Goal: Transaction & Acquisition: Book appointment/travel/reservation

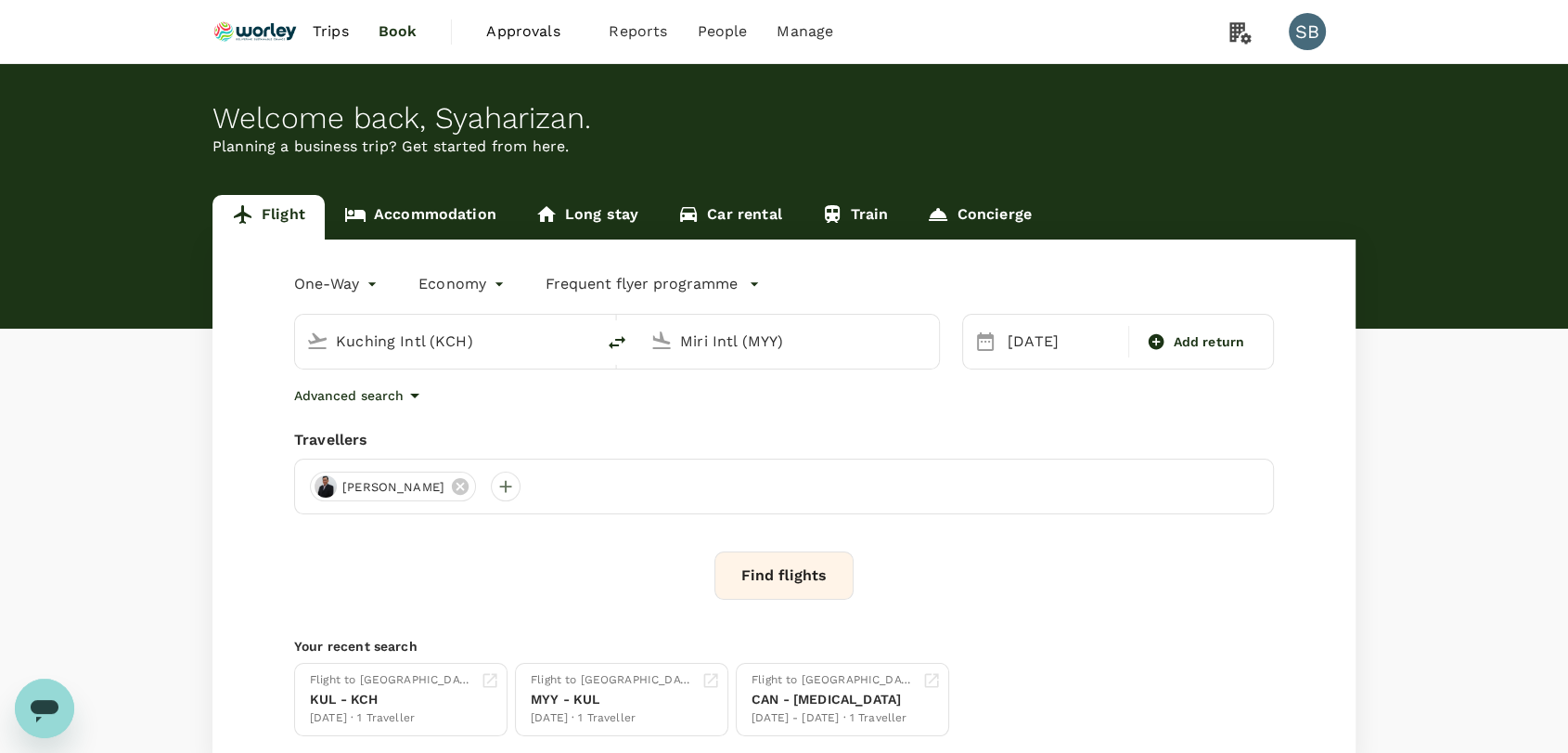
click at [324, 43] on link "Trips" at bounding box center [330, 31] width 66 height 63
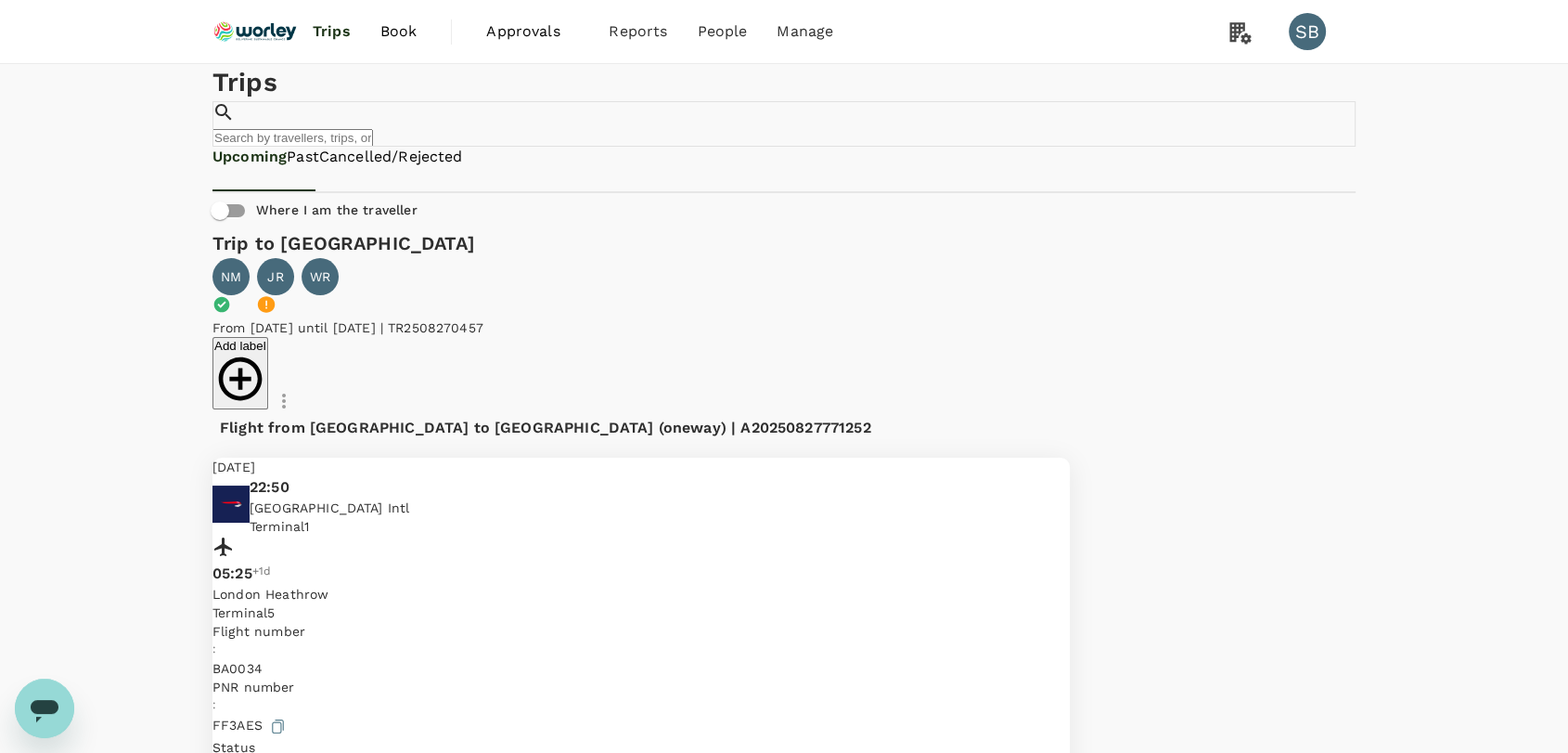
click at [241, 35] on img at bounding box center [254, 32] width 85 height 41
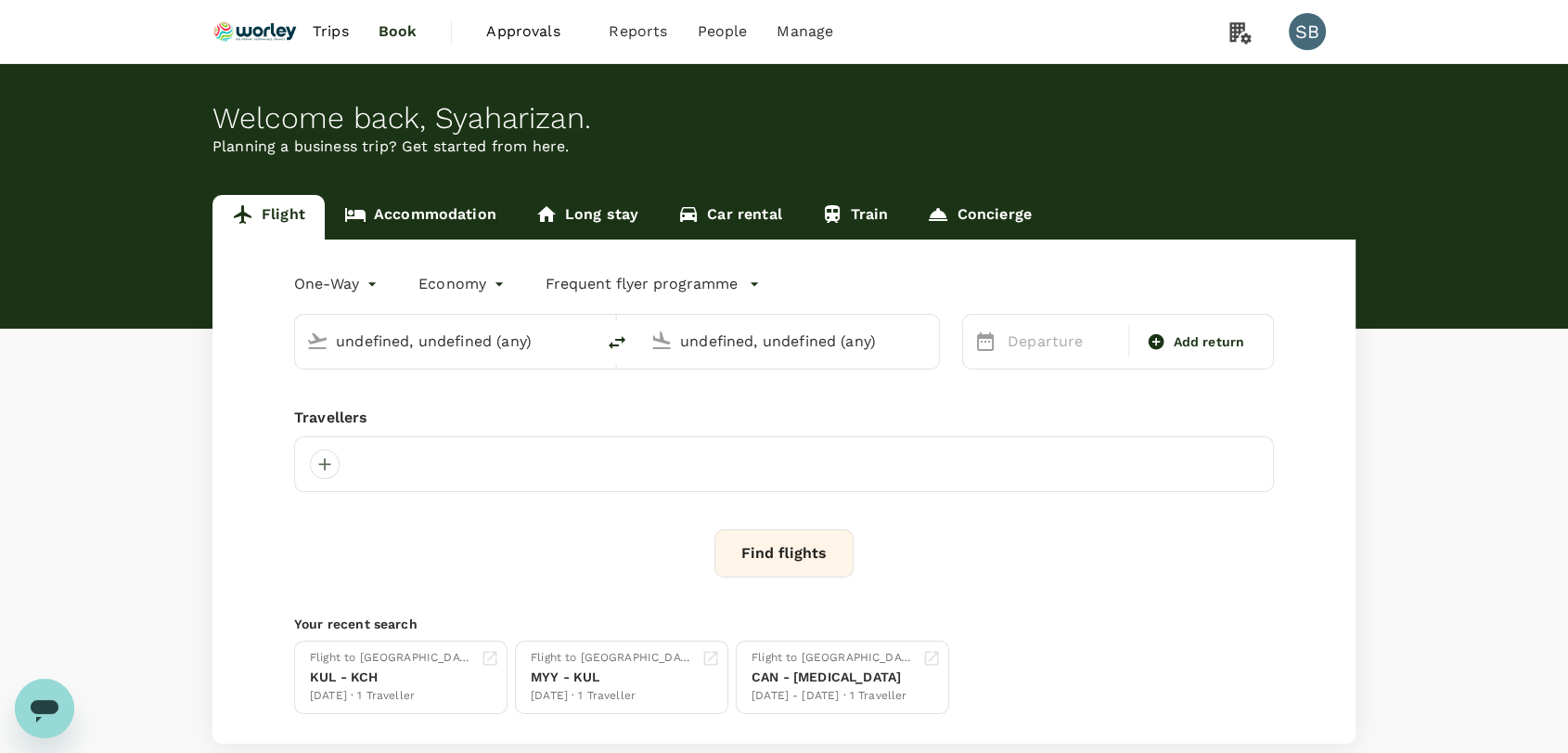
type input "Kuching Intl (KCH)"
type input "Miri Intl (MYY)"
type input "Kuching Intl (KCH)"
type input "Miri Intl (MYY)"
type input "Kuching Intl (KCH)"
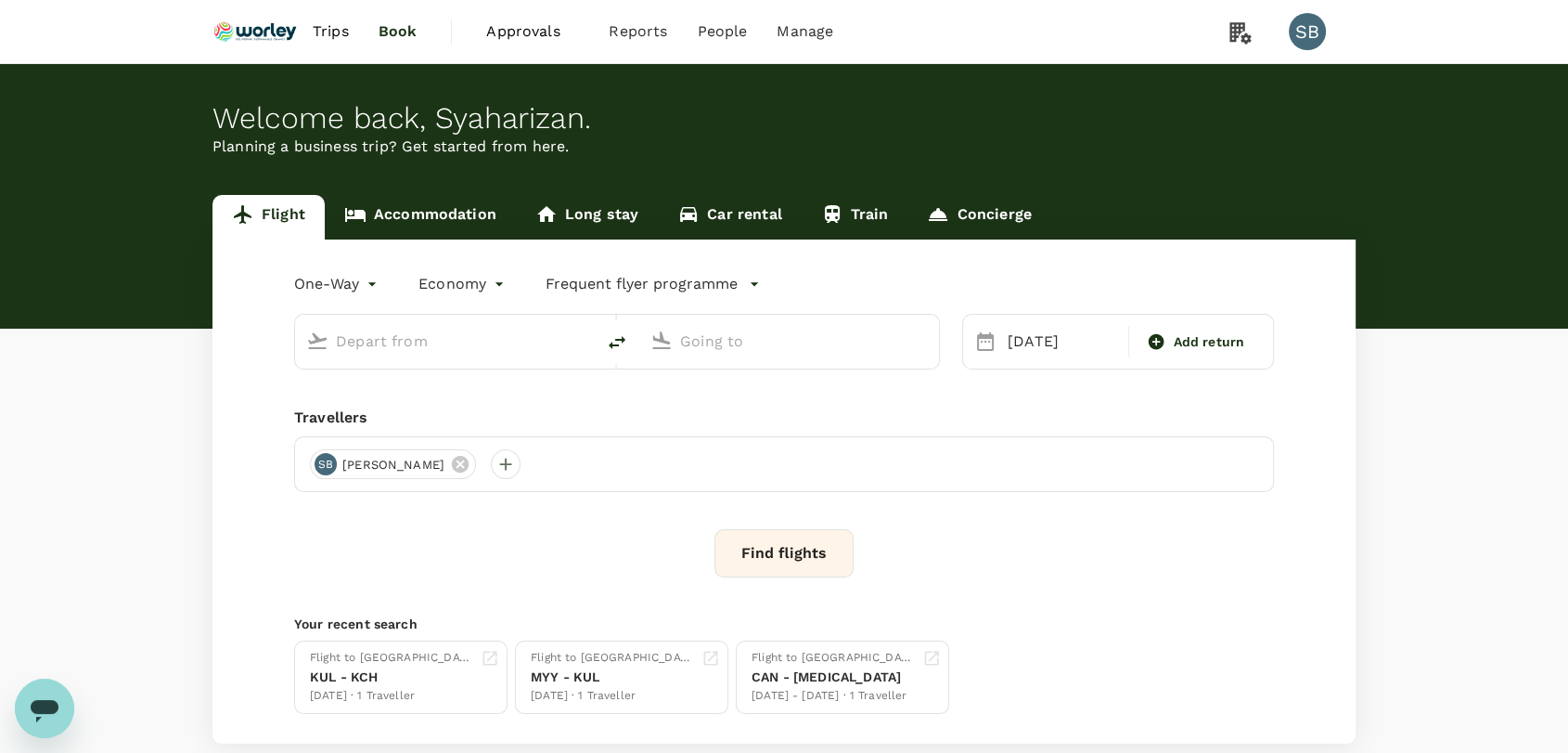
type input "Miri Intl (MYY)"
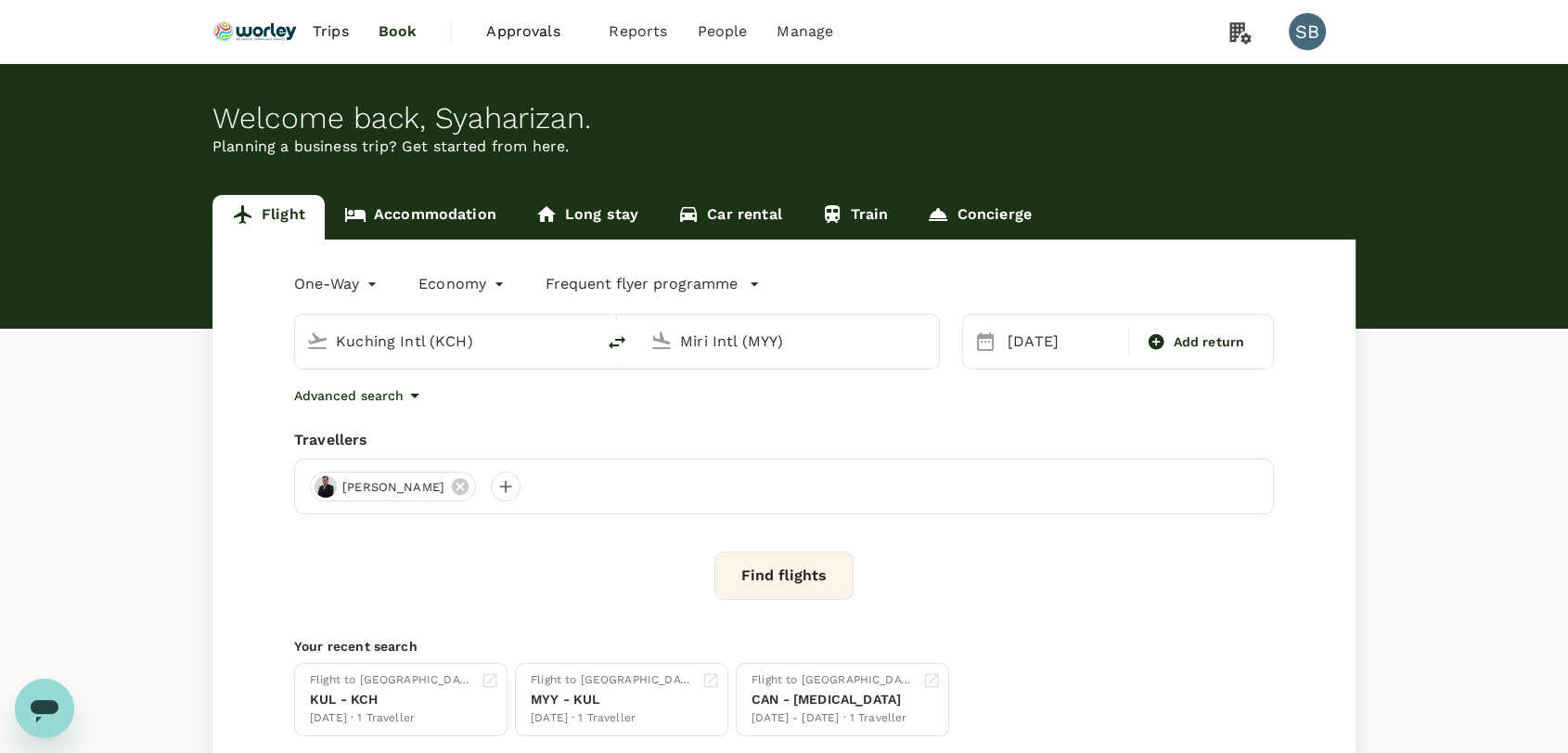
click at [460, 347] on input "Kuching Intl (KCH)" at bounding box center [446, 341] width 220 height 29
click at [439, 417] on p "[GEOGRAPHIC_DATA] Intl" at bounding box center [473, 414] width 327 height 19
type input "Kuala Lumpur Intl ([GEOGRAPHIC_DATA])"
click at [757, 344] on input "Miri Intl (MYY)" at bounding box center [790, 341] width 220 height 29
click at [760, 405] on p "London Heathrow" at bounding box center [817, 414] width 327 height 19
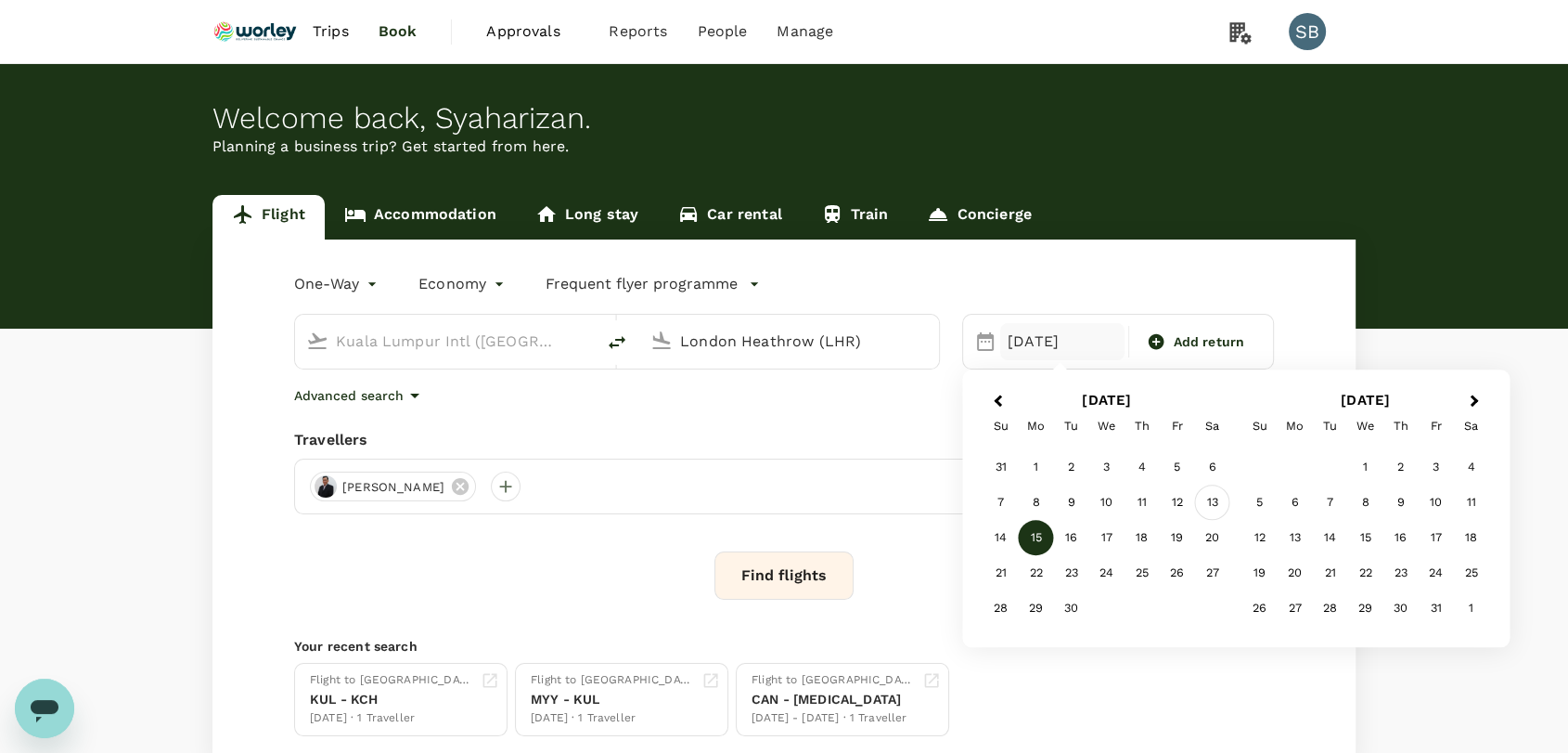
type input "London Heathrow (LHR)"
click at [1197, 507] on div "13" at bounding box center [1212, 503] width 36 height 36
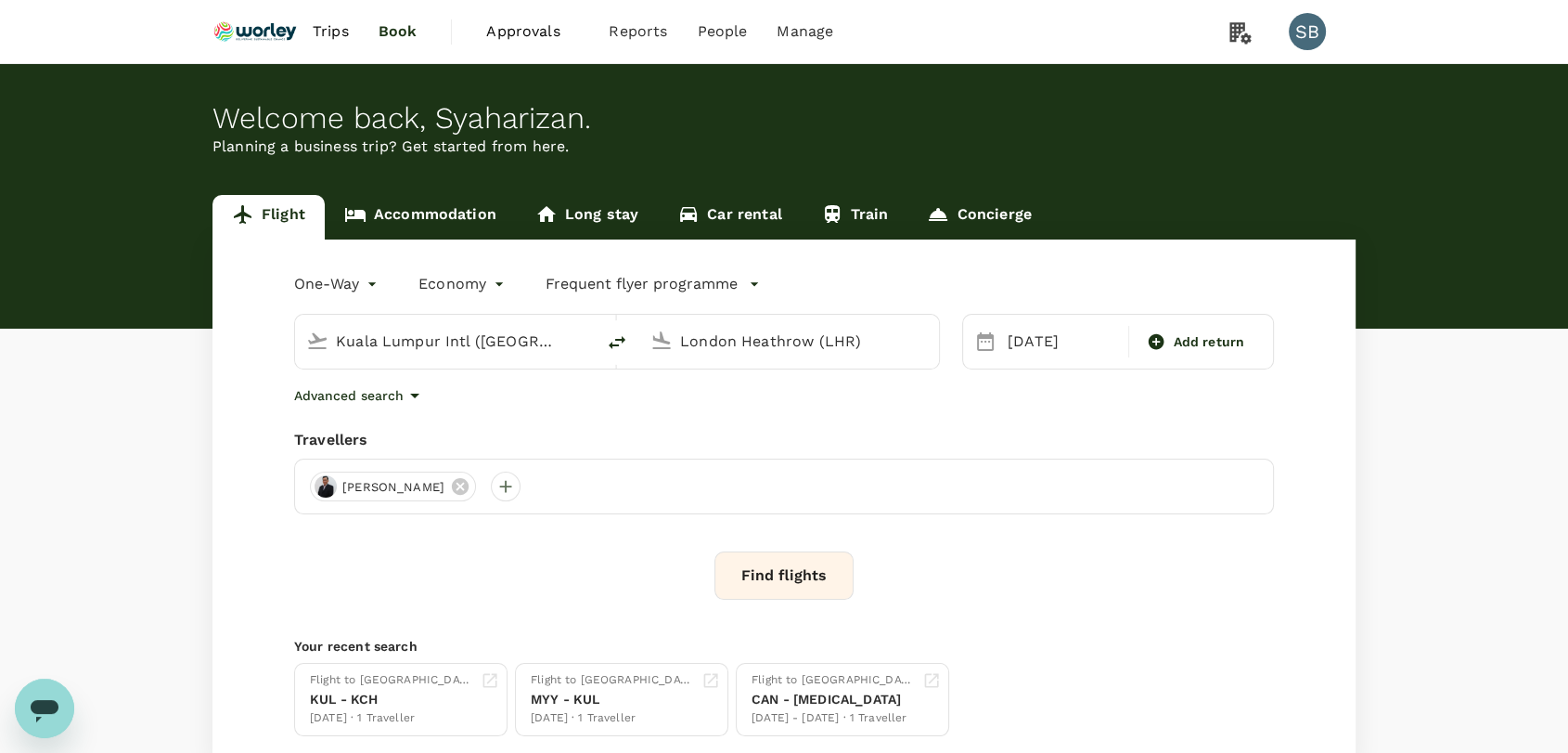
click at [746, 562] on button "Find flights" at bounding box center [784, 575] width 139 height 48
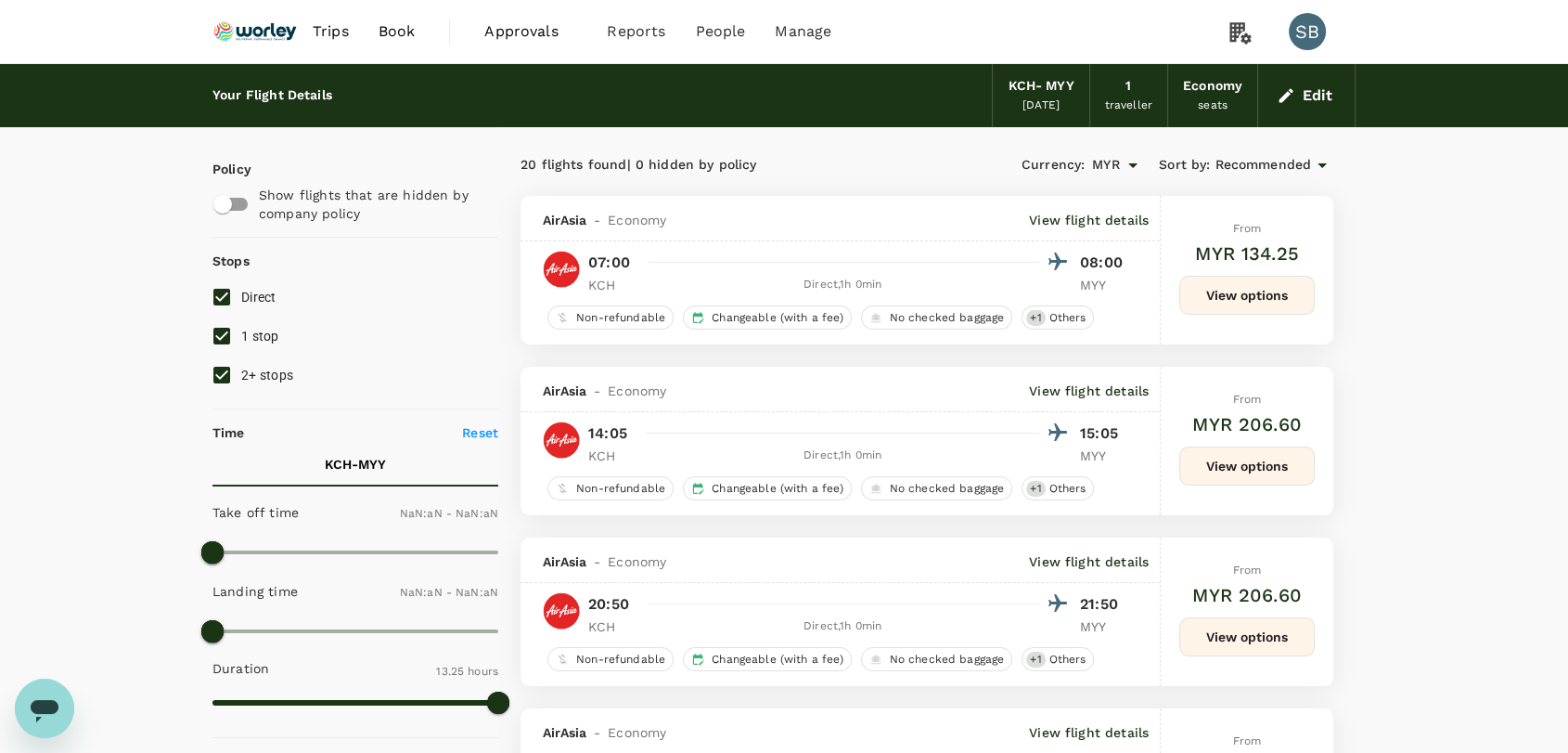
type input "1440"
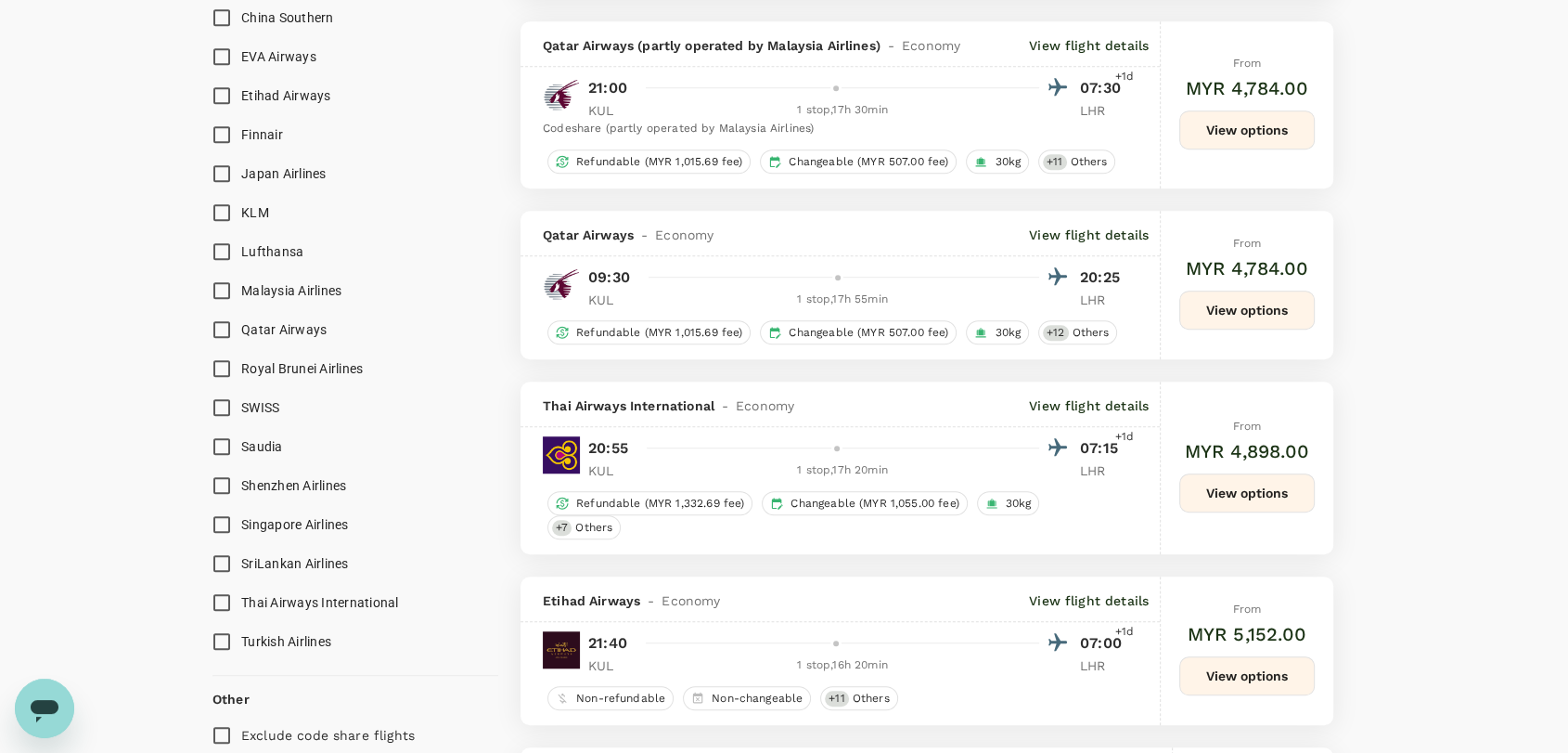
scroll to position [1443, 0]
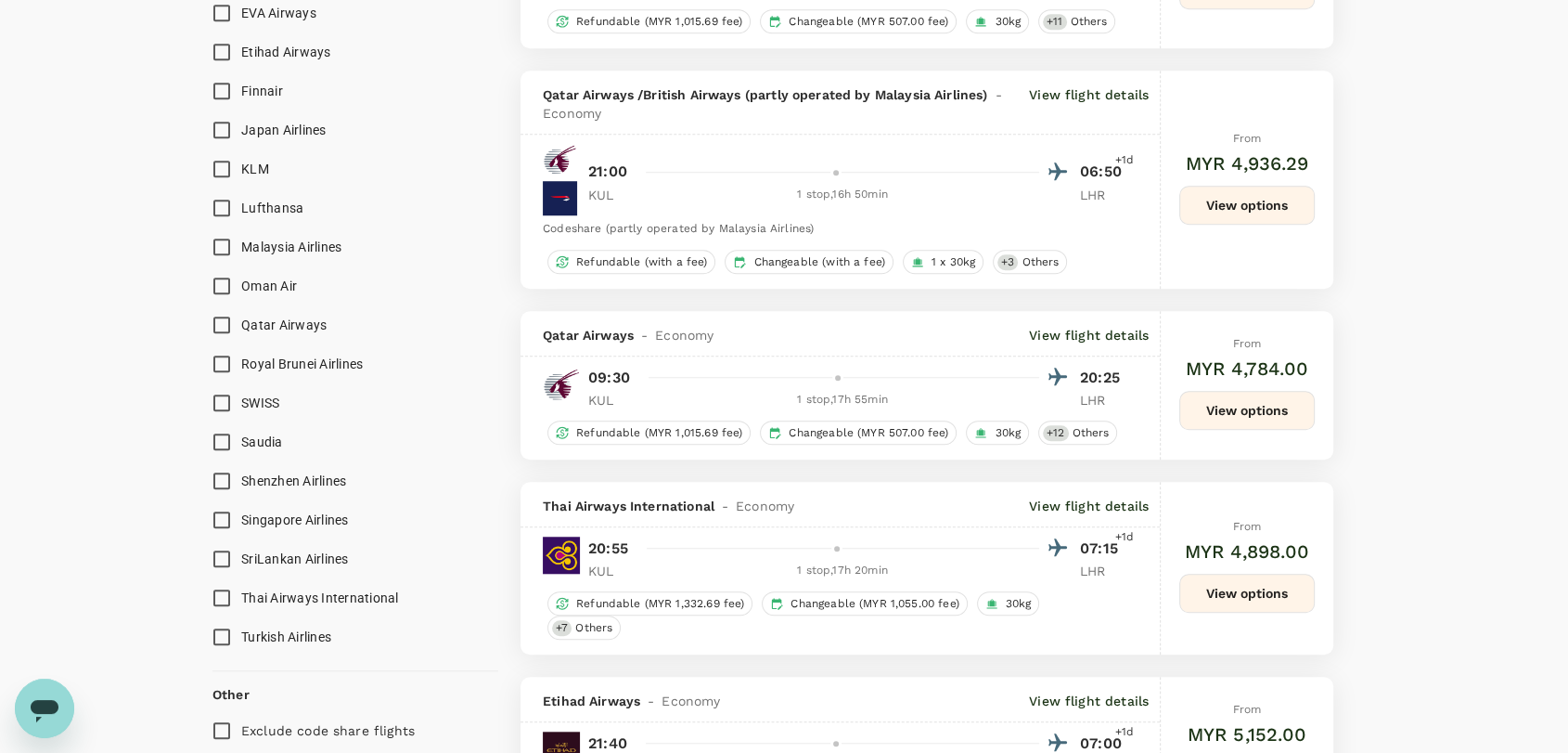
type input "5755"
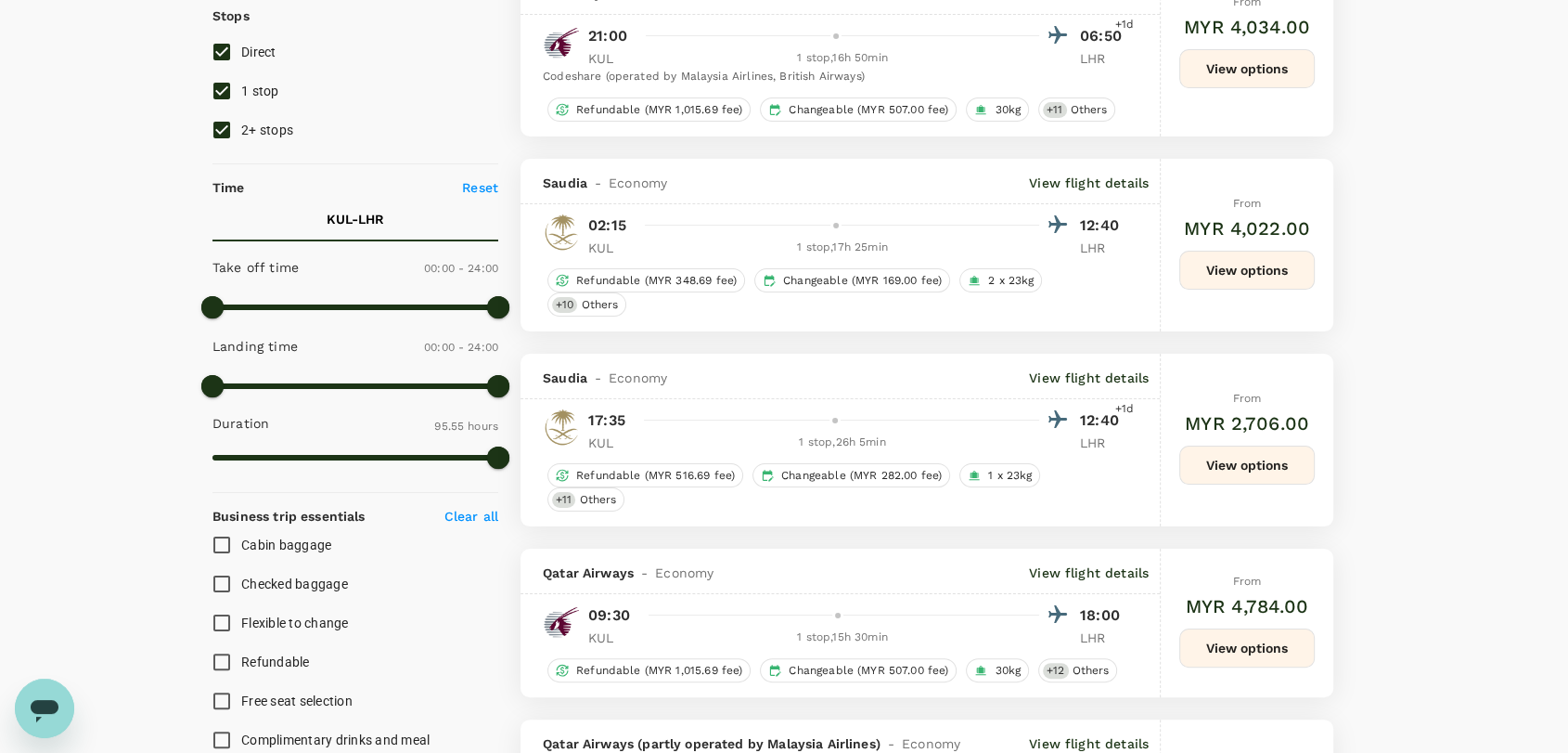
scroll to position [0, 0]
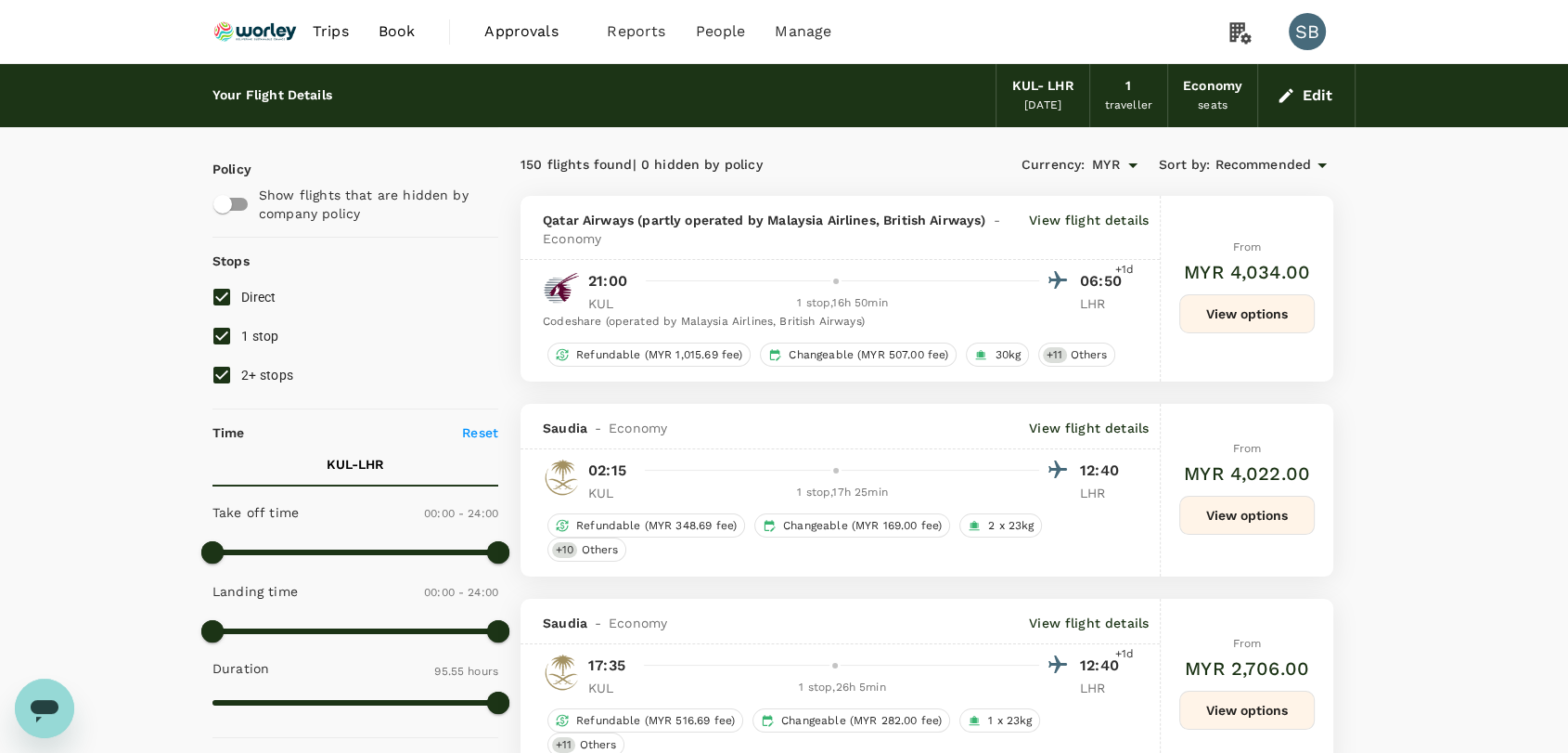
click at [235, 34] on img at bounding box center [254, 32] width 85 height 41
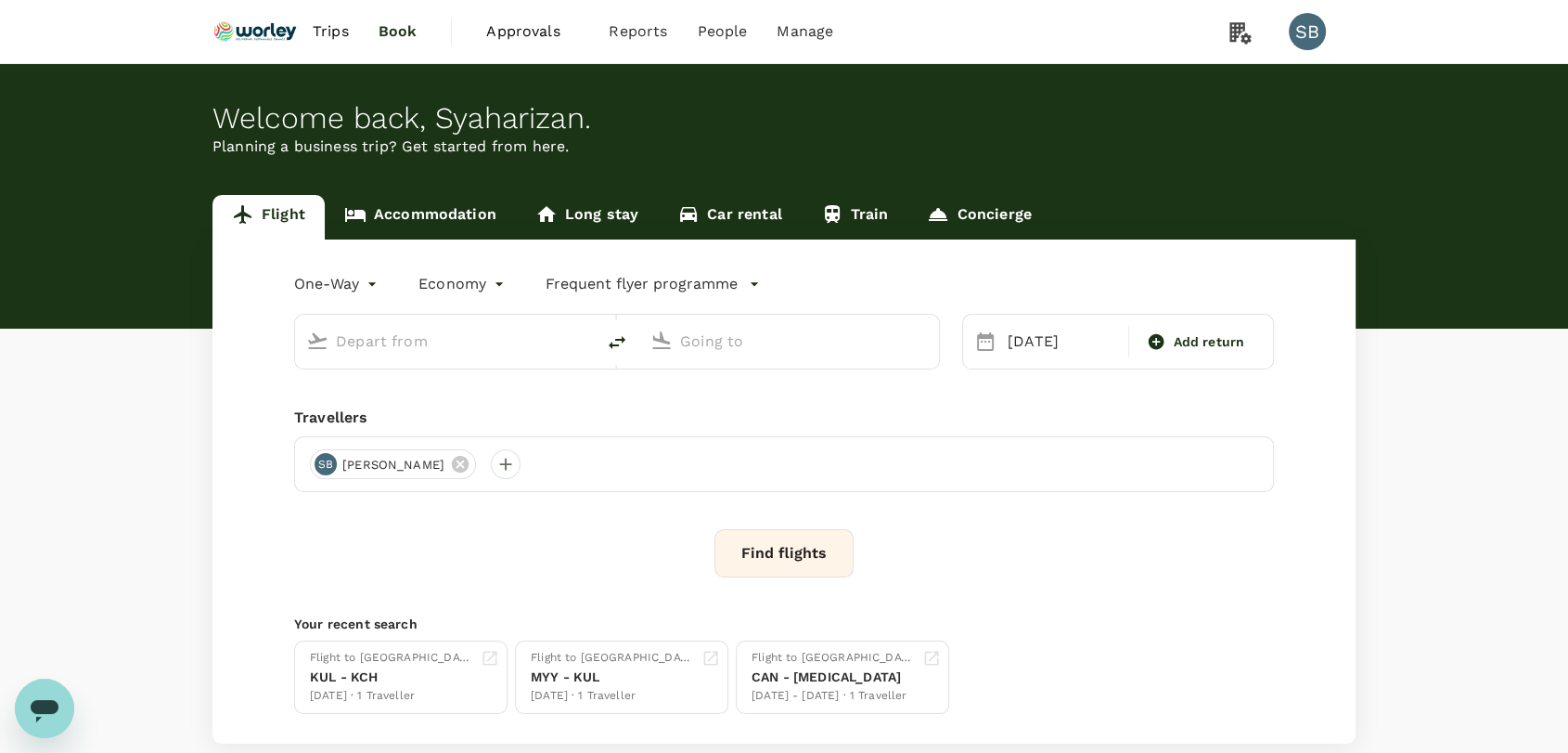
type input "Kuala Lumpur Intl ([GEOGRAPHIC_DATA])"
type input "London Heathrow (LHR)"
type input "Kuala Lumpur Intl ([GEOGRAPHIC_DATA])"
type input "London Heathrow (LHR)"
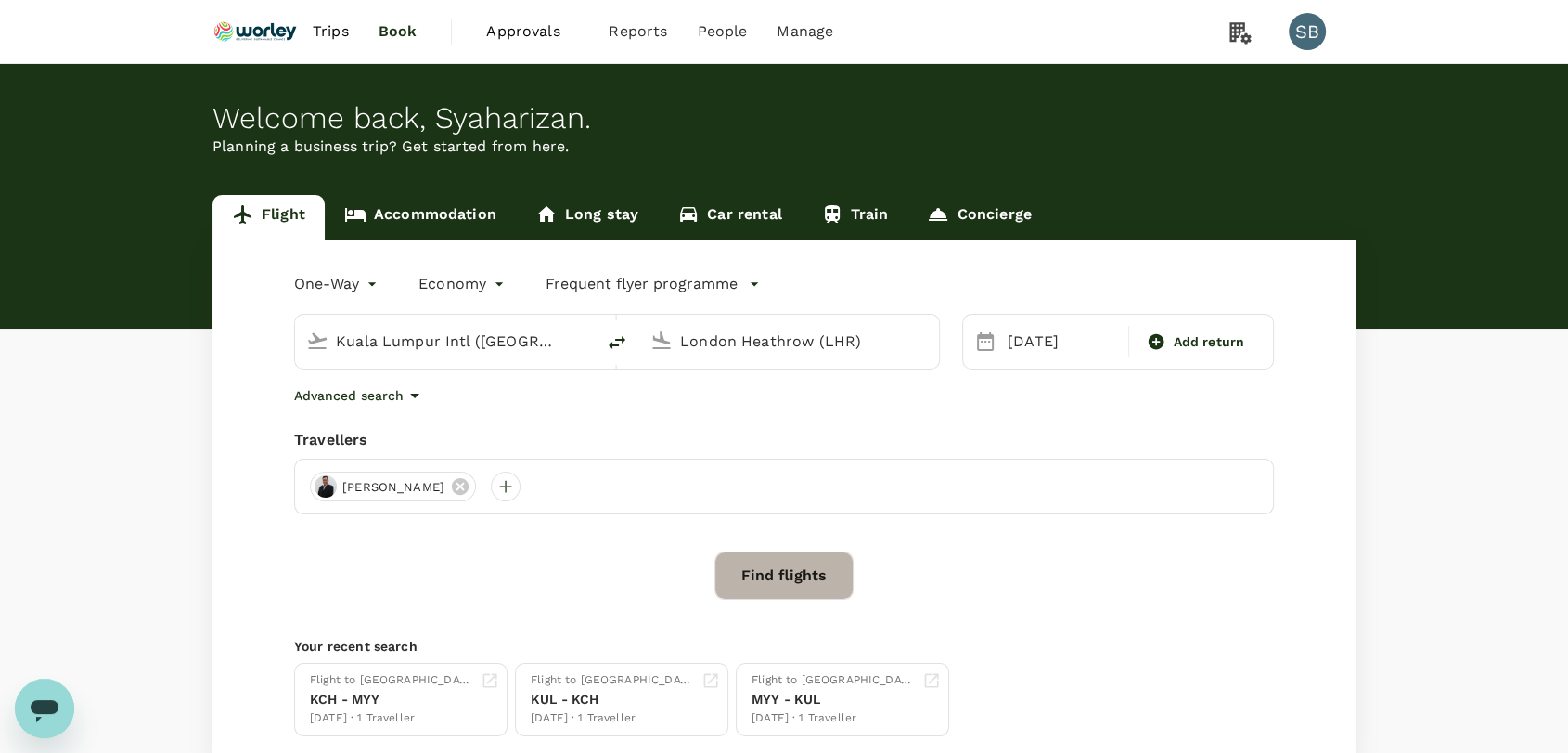
click at [769, 579] on button "Find flights" at bounding box center [784, 575] width 139 height 48
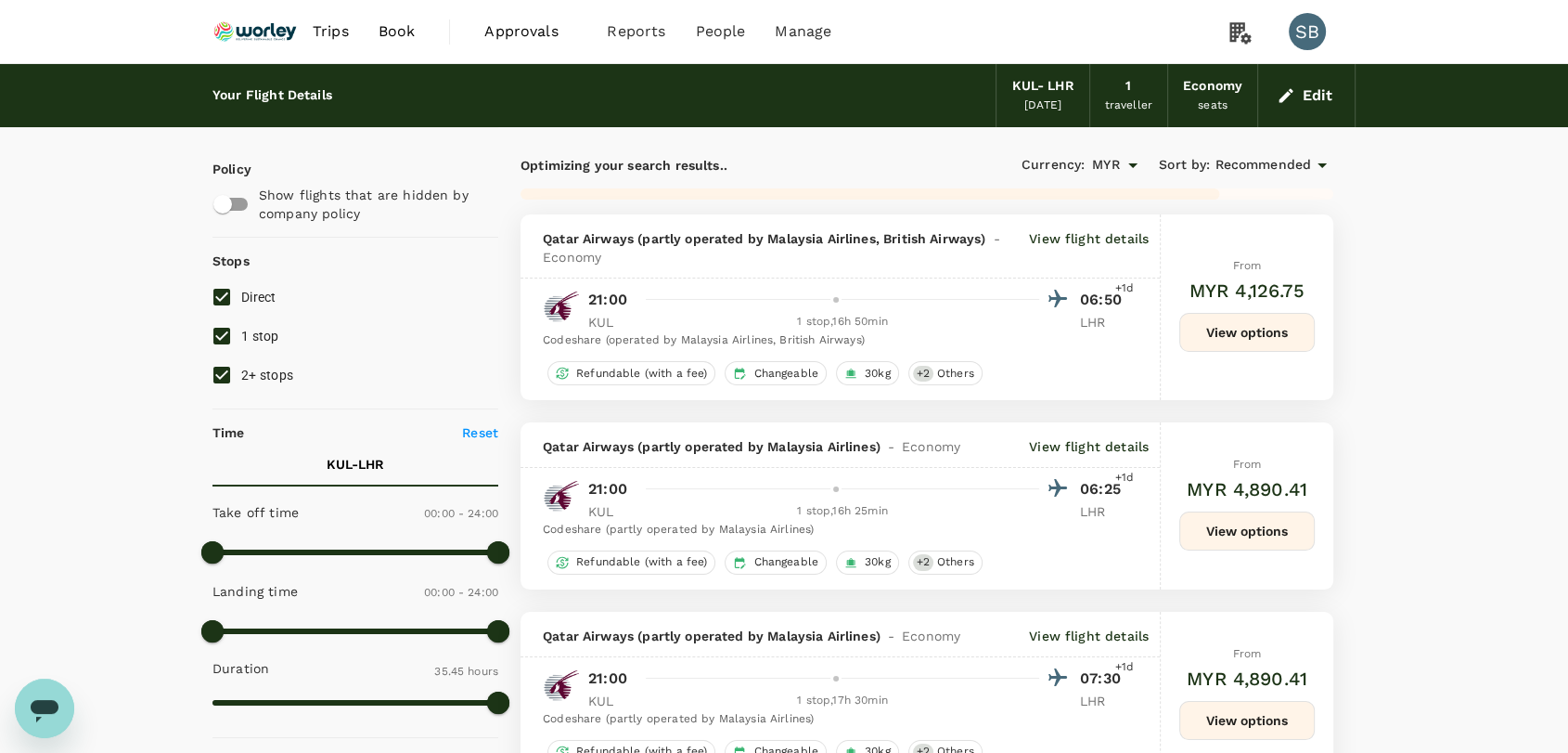
type input "5755"
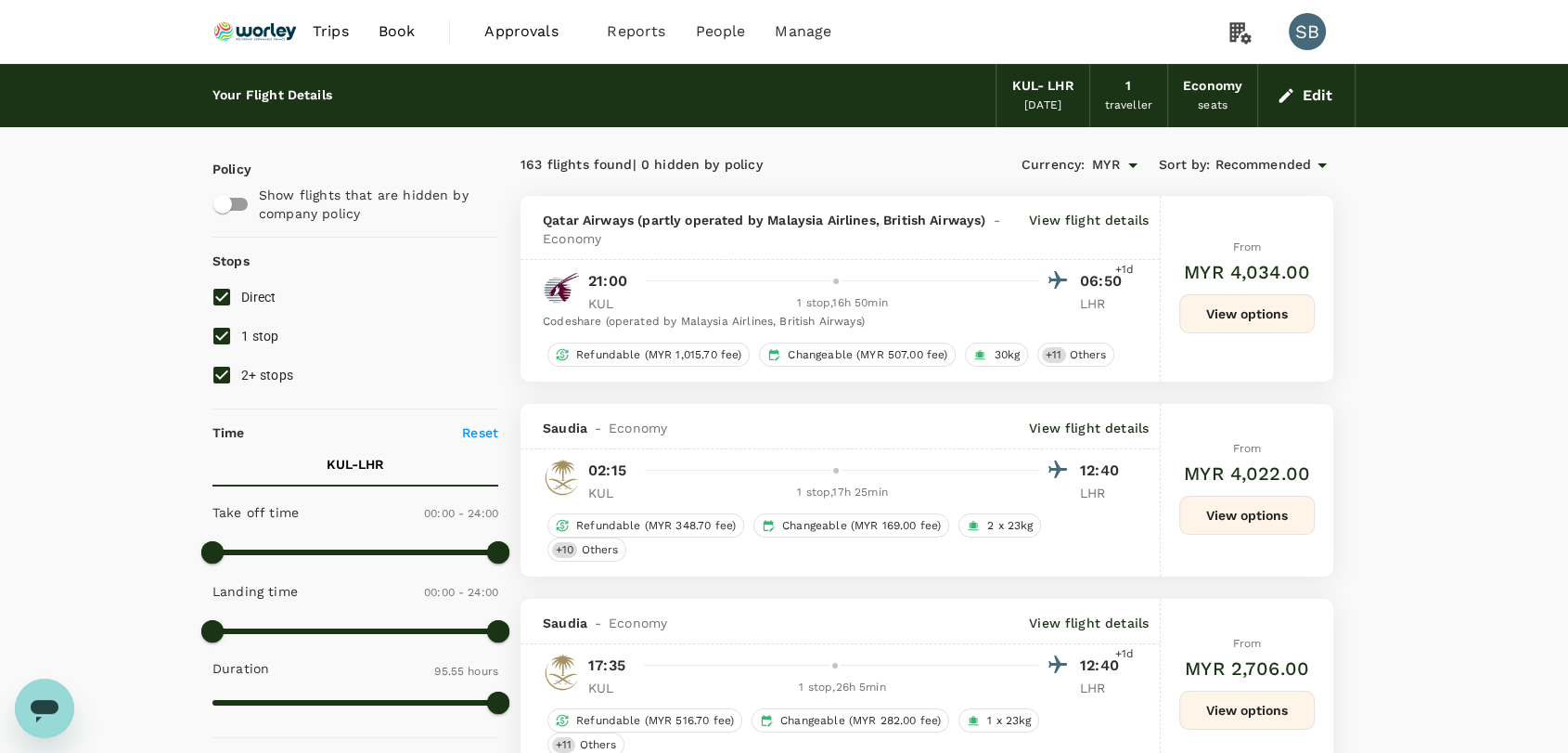
click at [222, 370] on input "2+ stops" at bounding box center [222, 376] width 39 height 39
checkbox input "false"
click at [221, 332] on input "1 stop" at bounding box center [222, 336] width 39 height 39
checkbox input "false"
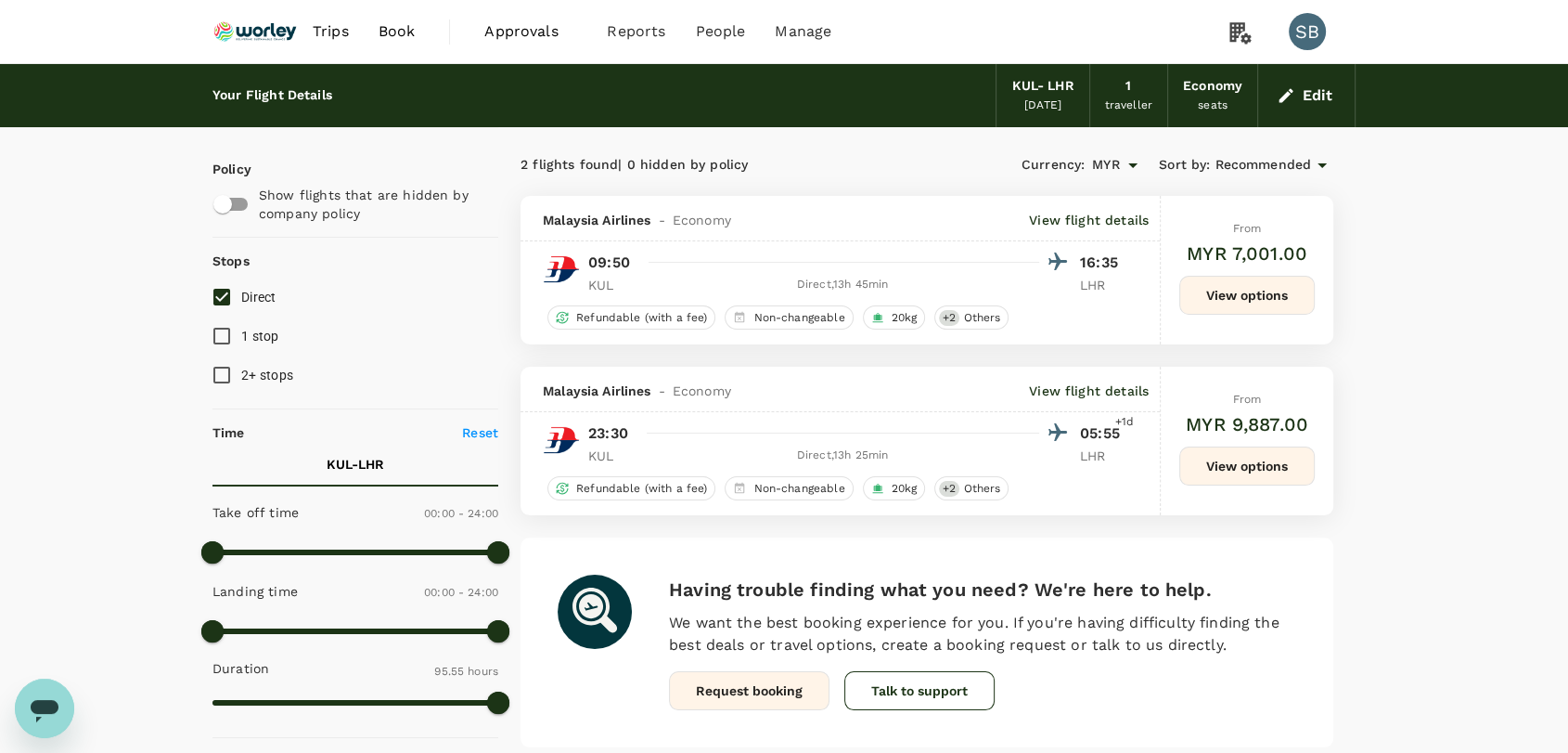
click at [240, 24] on img at bounding box center [254, 32] width 85 height 41
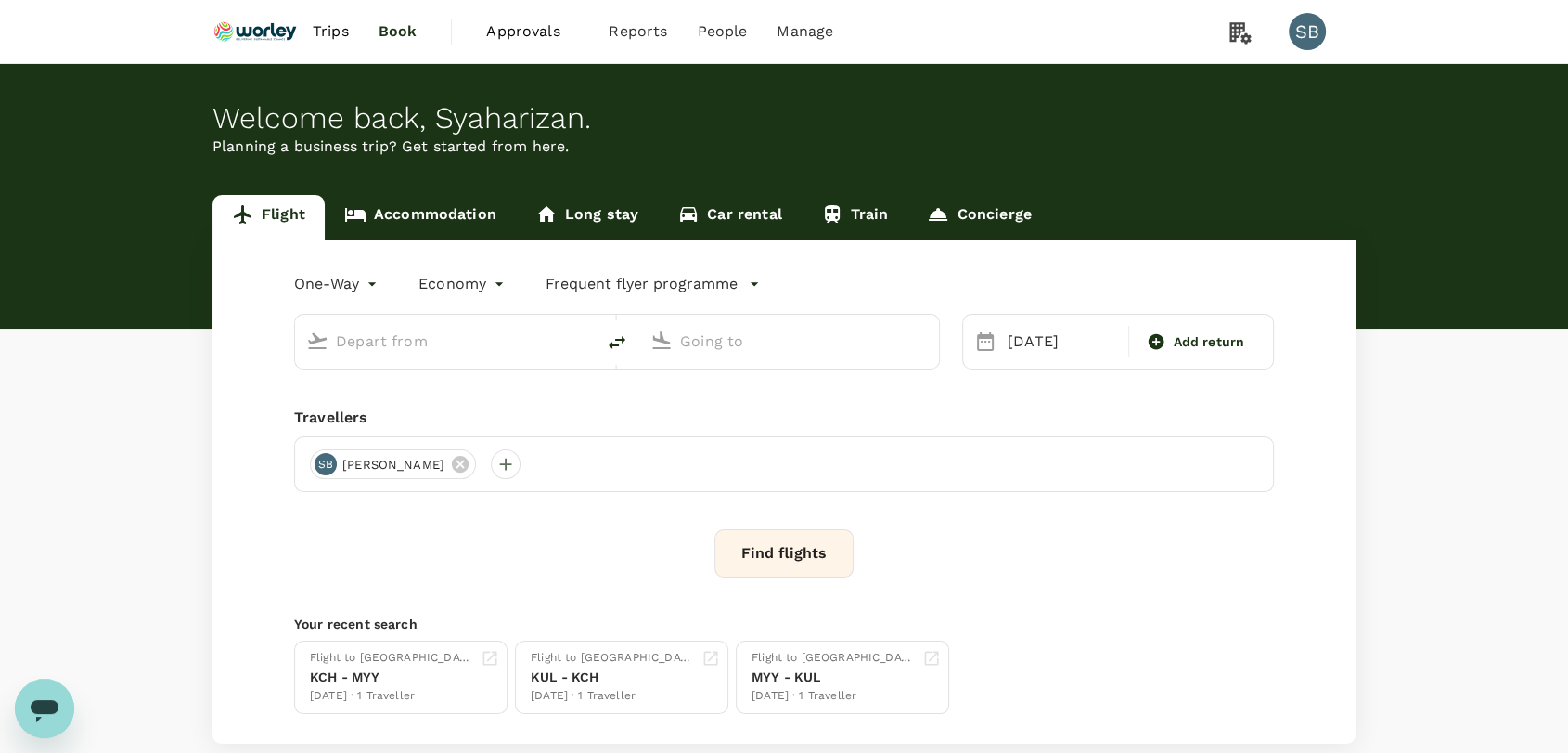
type input "Kuala Lumpur Intl ([GEOGRAPHIC_DATA])"
type input "London Heathrow (LHR)"
type input "Kuala Lumpur Intl ([GEOGRAPHIC_DATA])"
type input "London Heathrow (LHR)"
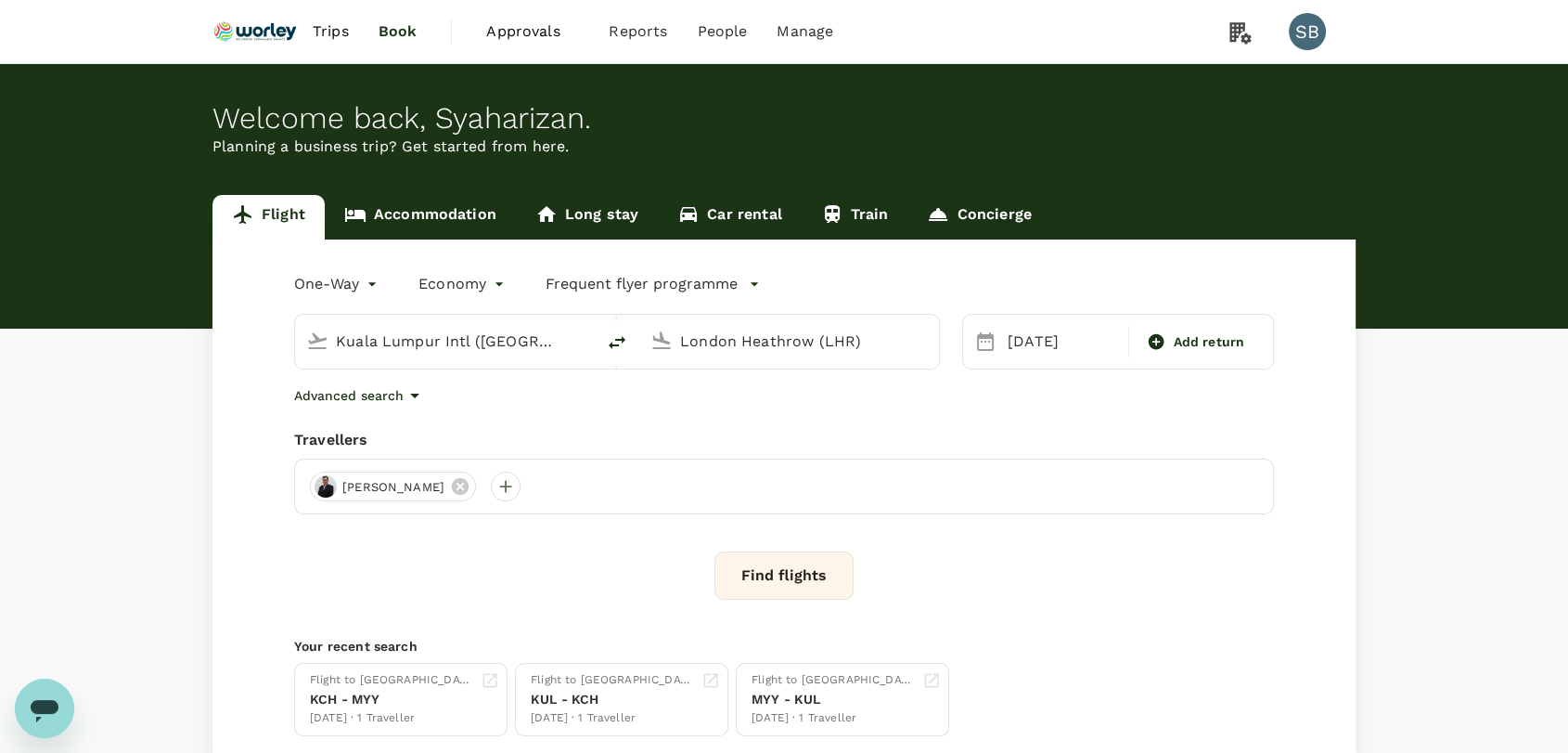
click at [750, 568] on button "Find flights" at bounding box center [784, 575] width 139 height 48
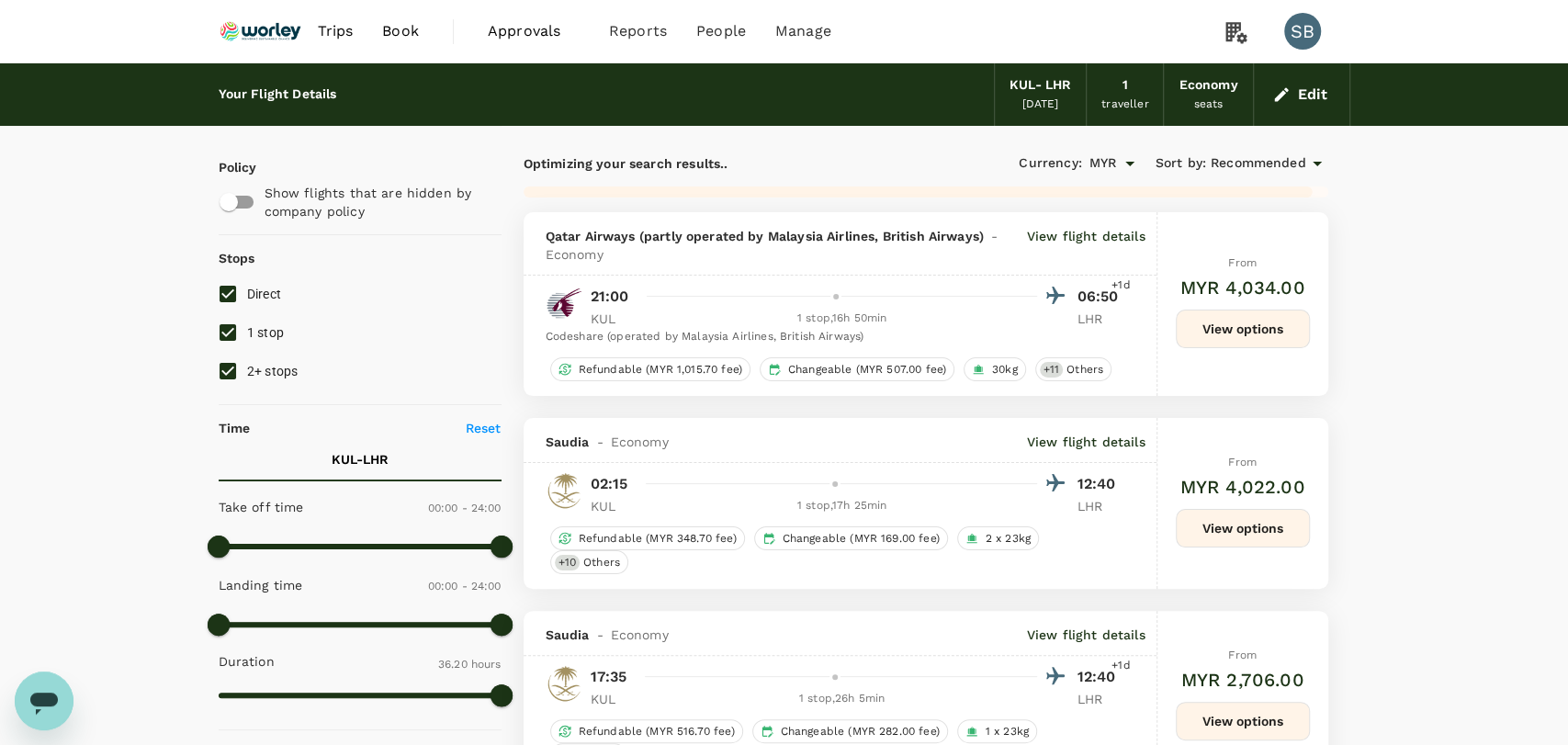
type input "5755"
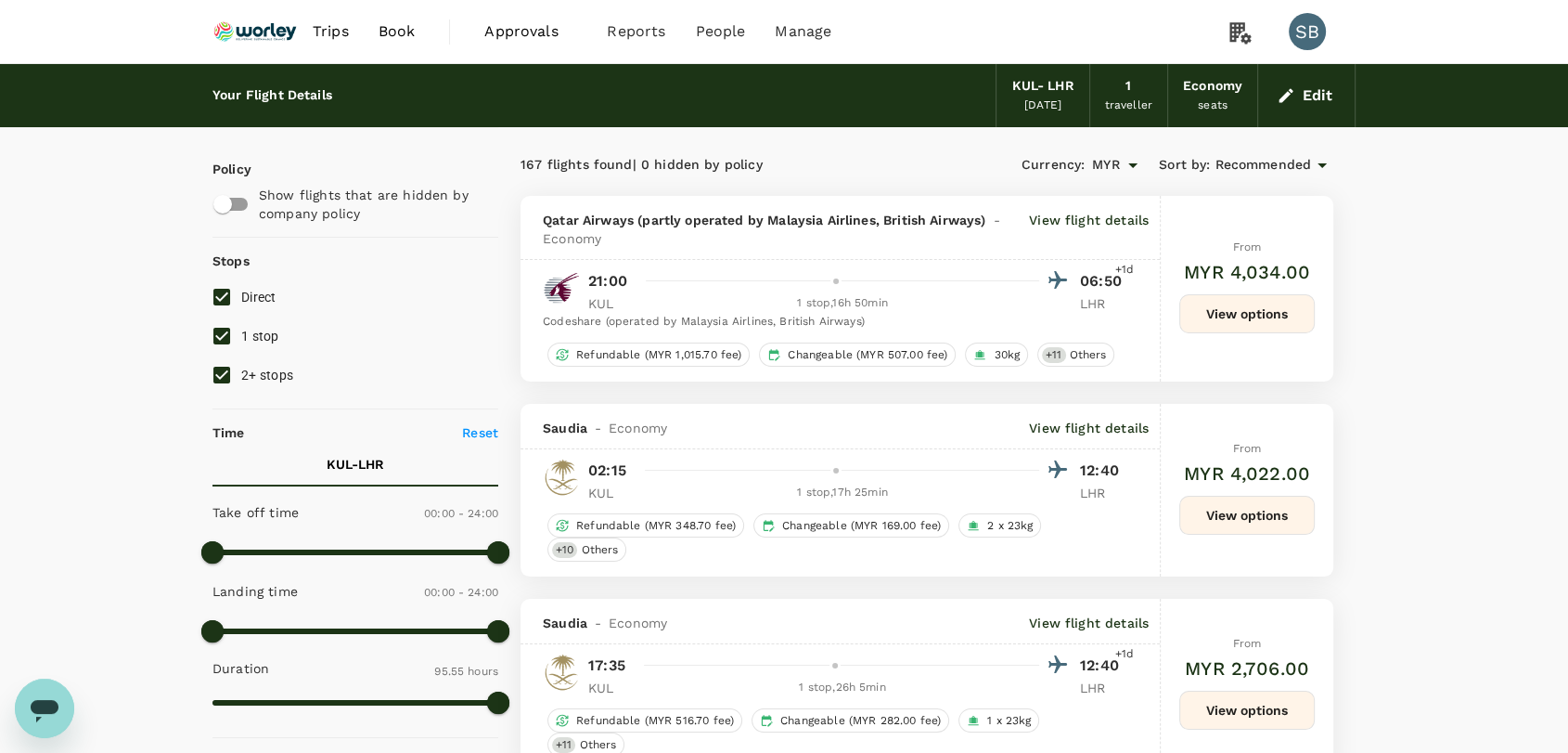
click at [242, 40] on img at bounding box center [254, 32] width 85 height 41
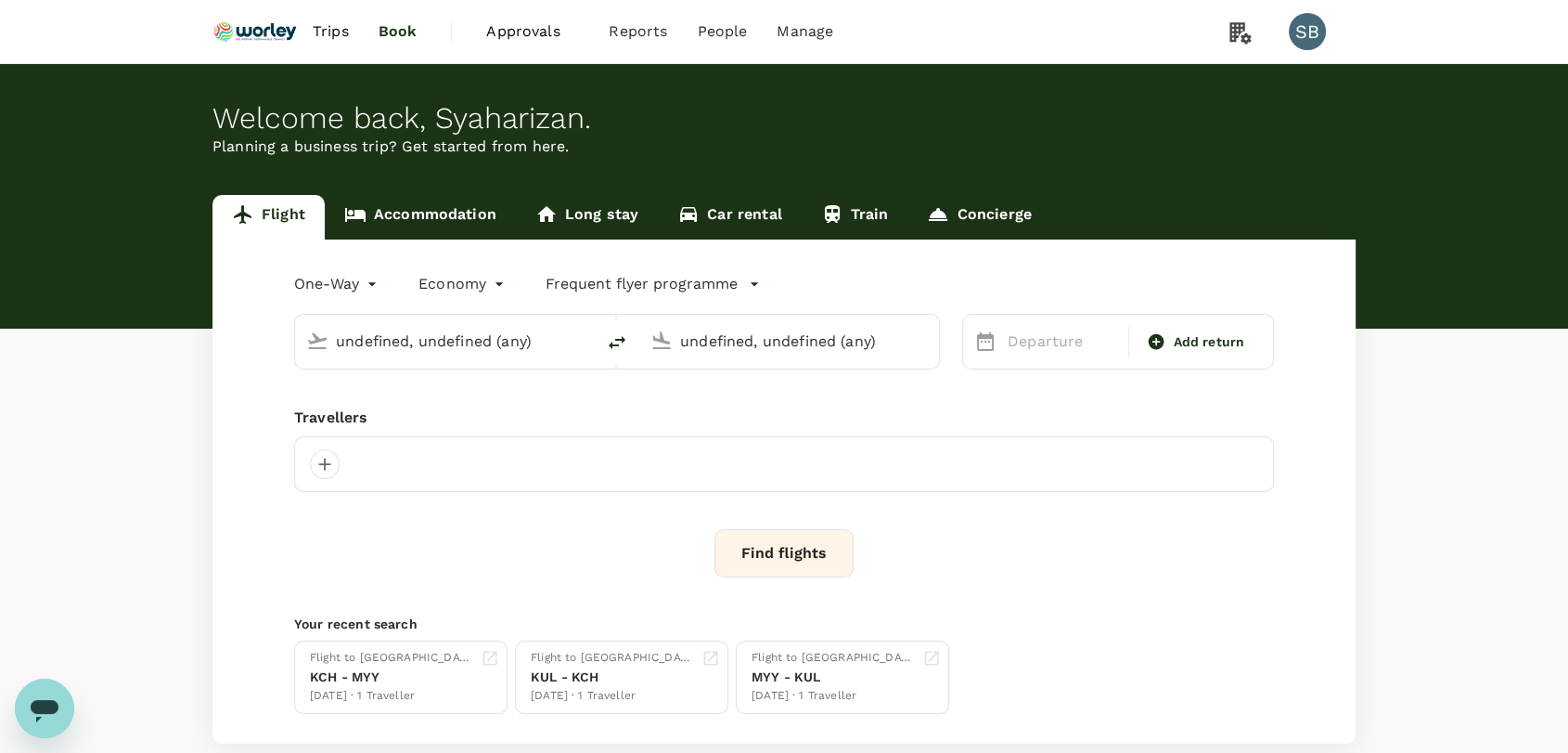
type input "Kuala Lumpur Intl ([GEOGRAPHIC_DATA])"
type input "London Heathrow (LHR)"
type input "Kuala Lumpur Intl ([GEOGRAPHIC_DATA])"
type input "London Heathrow (LHR)"
type input "Kuala Lumpur Intl ([GEOGRAPHIC_DATA])"
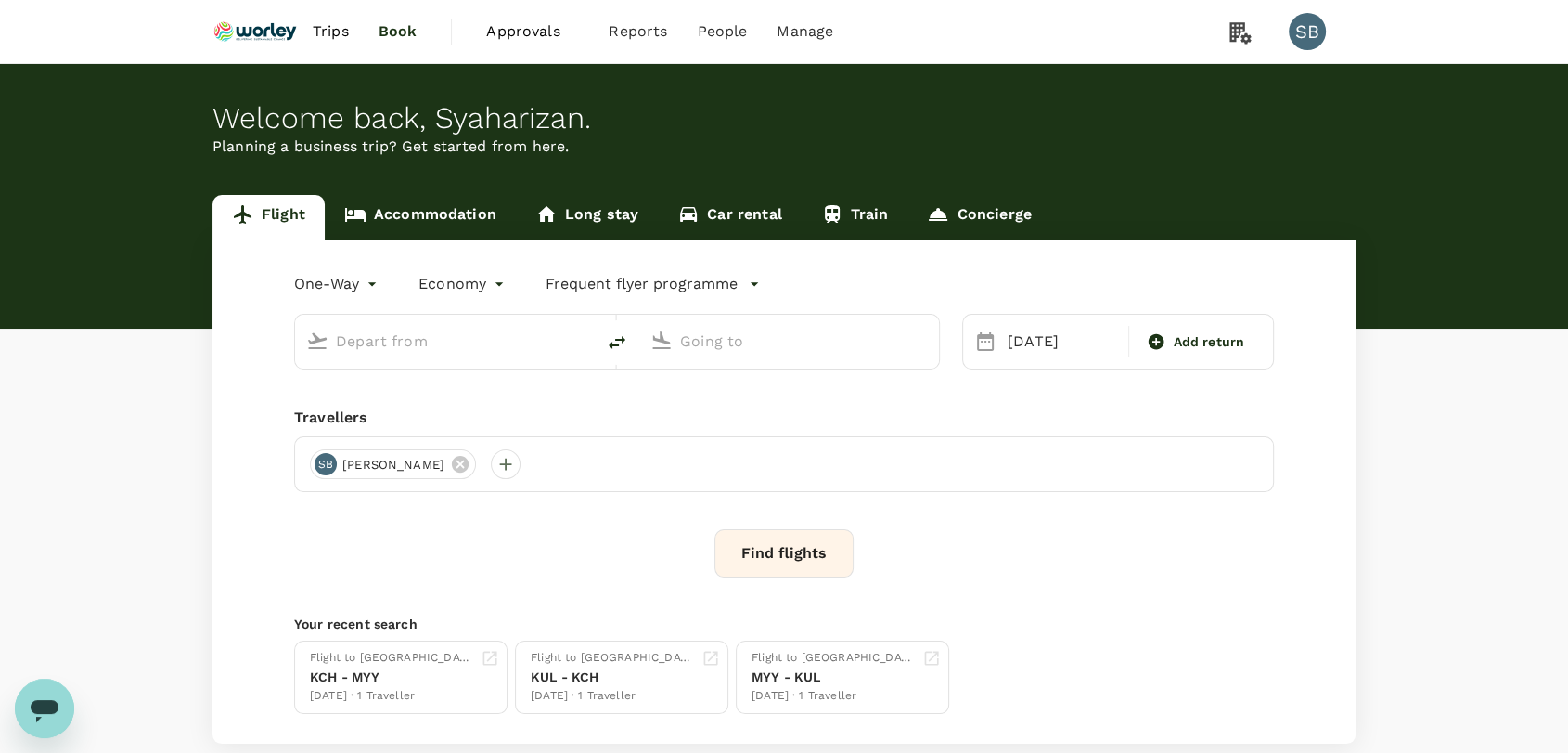
type input "London Heathrow (LHR)"
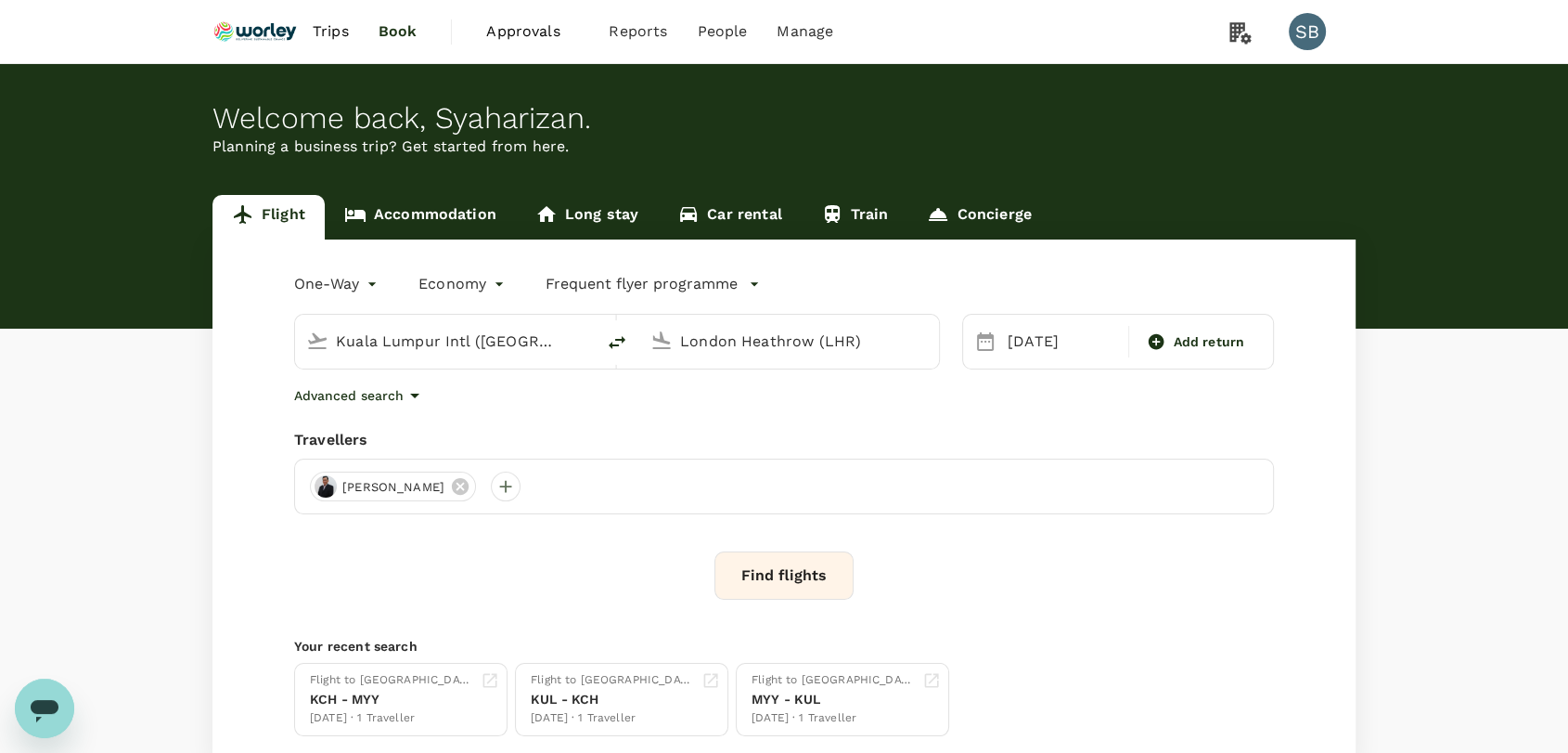
click at [327, 28] on span "Trips" at bounding box center [330, 32] width 37 height 23
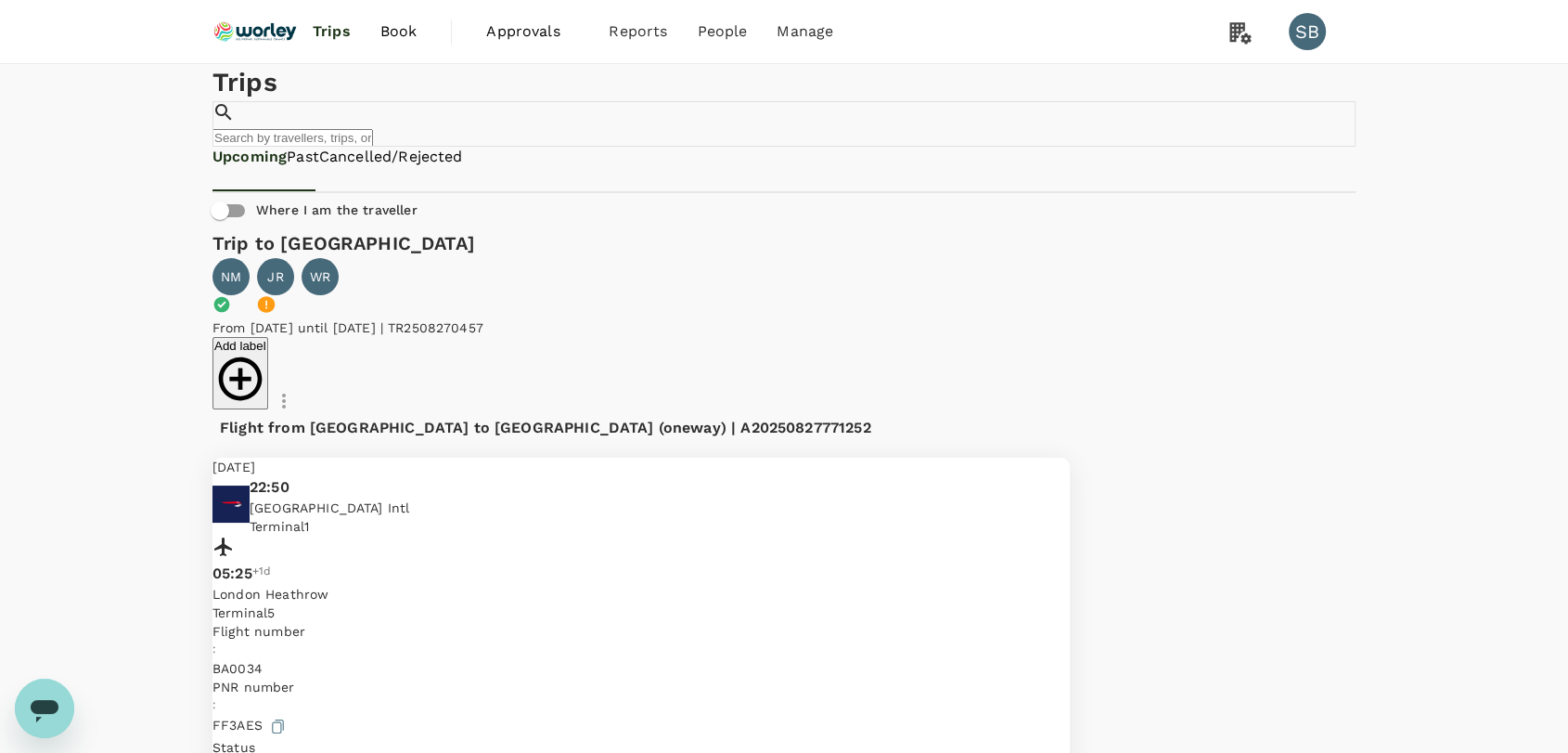
click at [271, 32] on img at bounding box center [254, 32] width 85 height 41
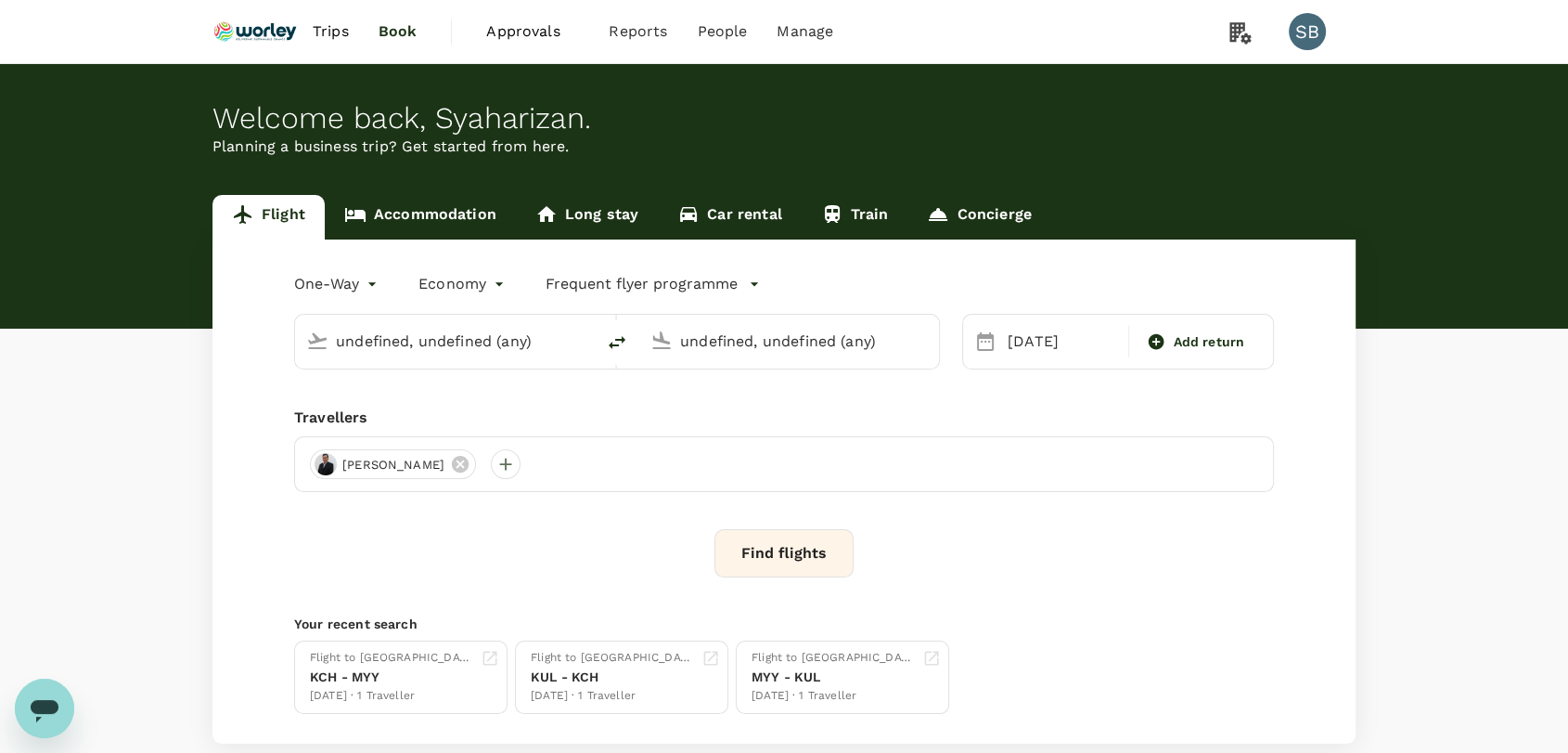
type input "Kuala Lumpur Intl ([GEOGRAPHIC_DATA])"
type input "London Heathrow (LHR)"
click at [271, 32] on img at bounding box center [254, 32] width 85 height 41
type input "Kuala Lumpur Intl ([GEOGRAPHIC_DATA])"
type input "London Heathrow (LHR)"
